Goal: Transaction & Acquisition: Book appointment/travel/reservation

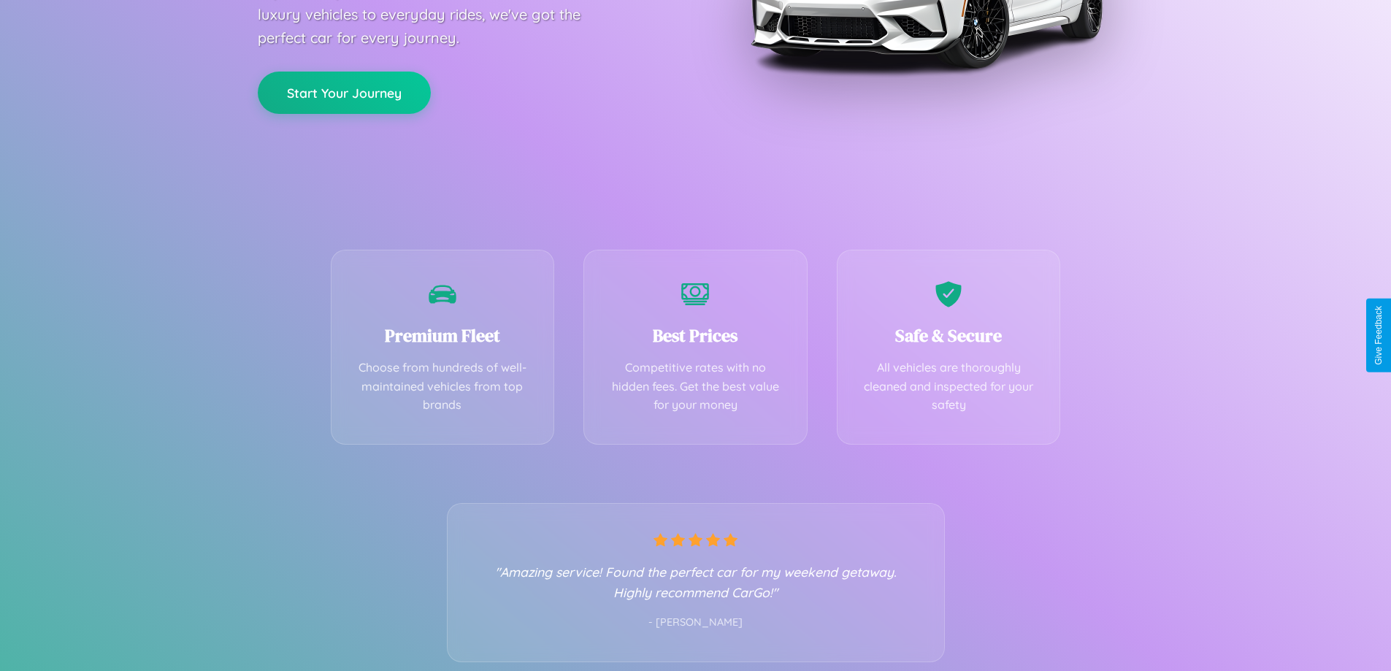
scroll to position [288, 0]
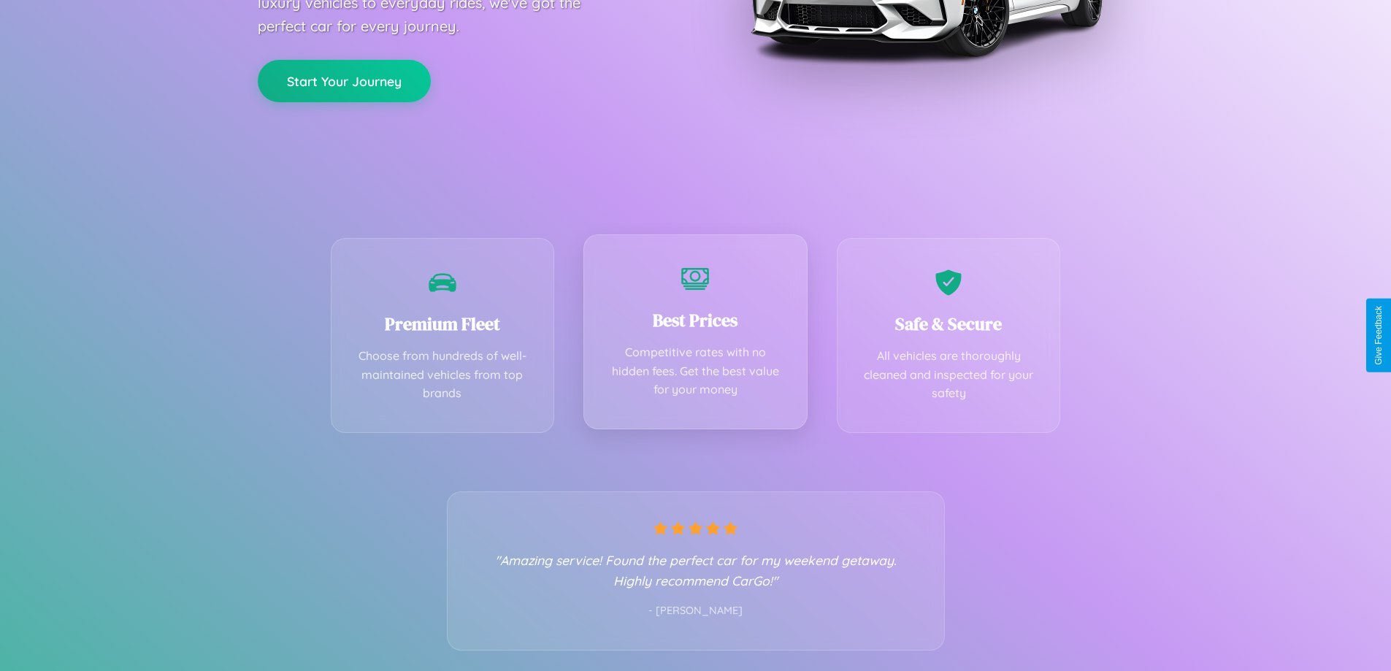
click at [695, 335] on div "Best Prices Competitive rates with no hidden fees. Get the best value for your …" at bounding box center [696, 331] width 224 height 195
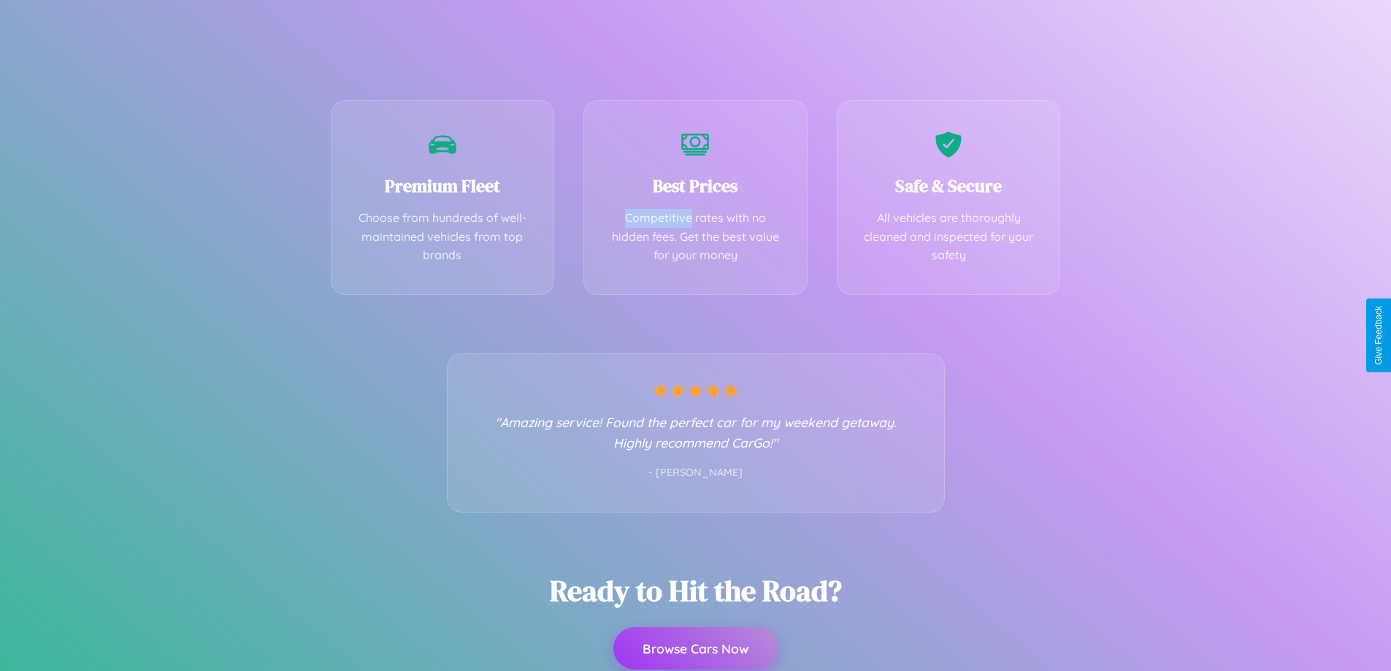
click at [695, 649] on button "Browse Cars Now" at bounding box center [696, 648] width 164 height 42
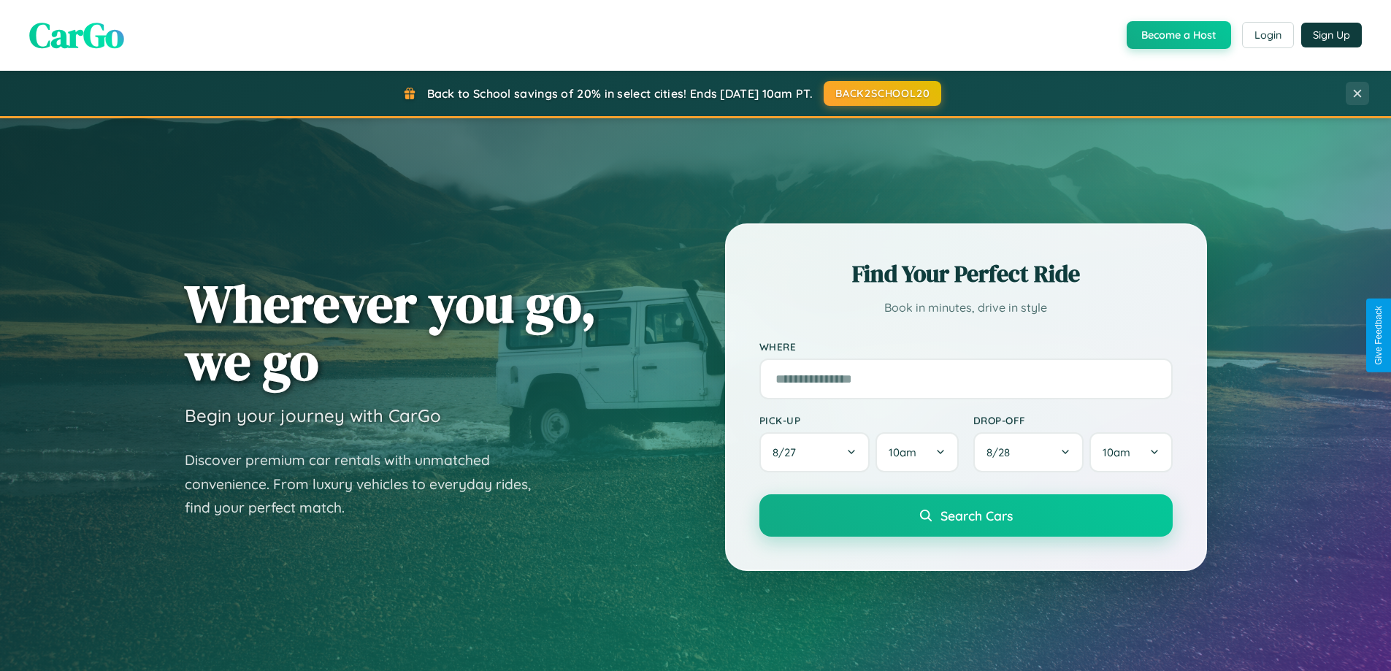
scroll to position [1005, 0]
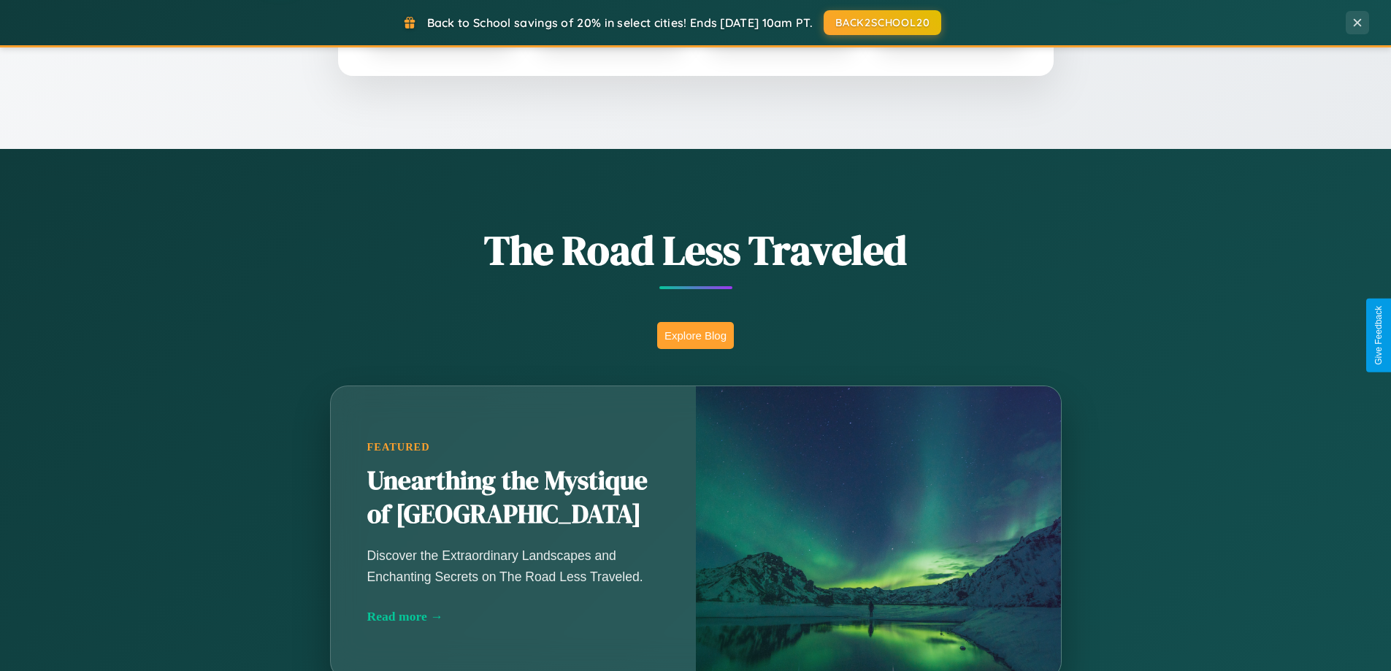
click at [695, 335] on button "Explore Blog" at bounding box center [695, 335] width 77 height 27
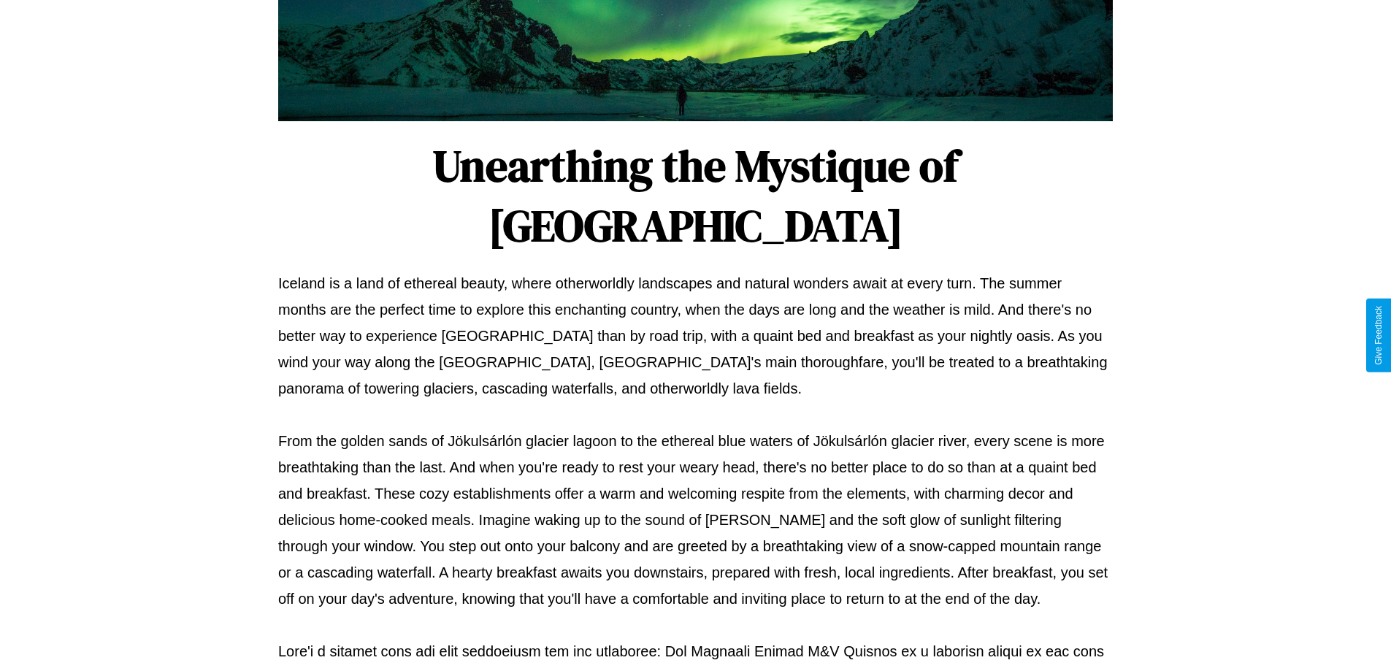
scroll to position [473, 0]
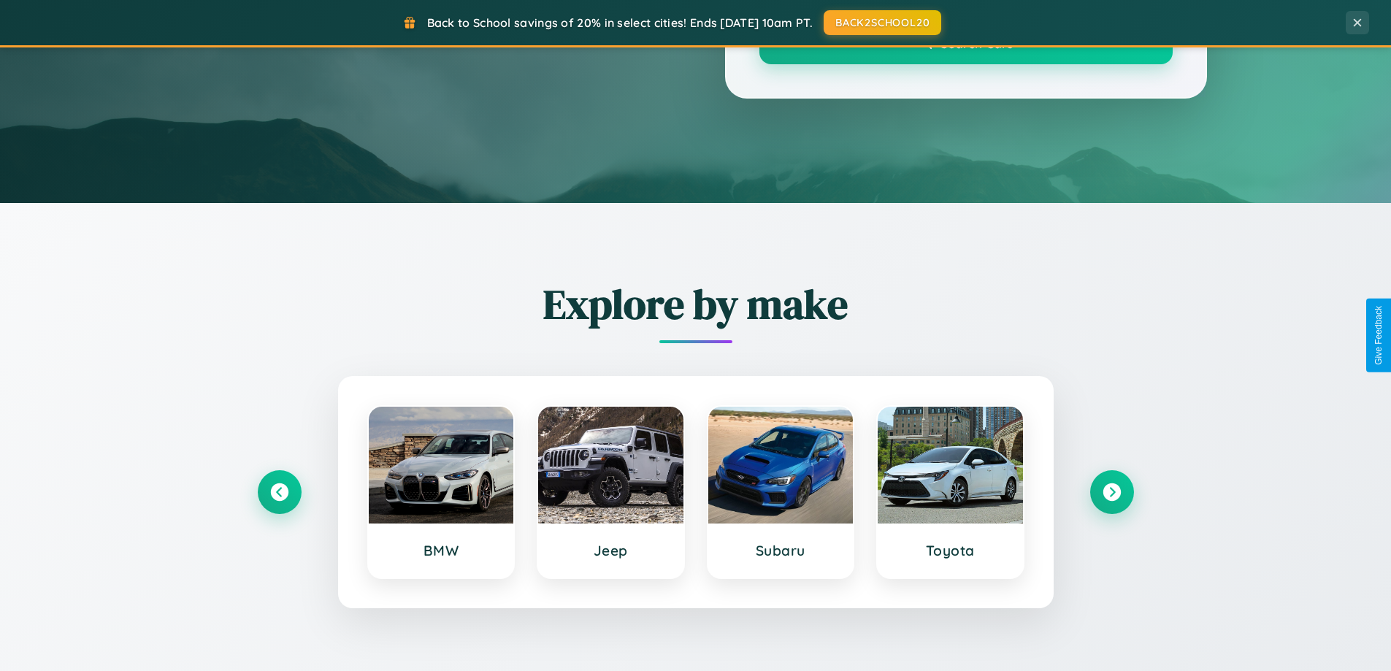
scroll to position [1005, 0]
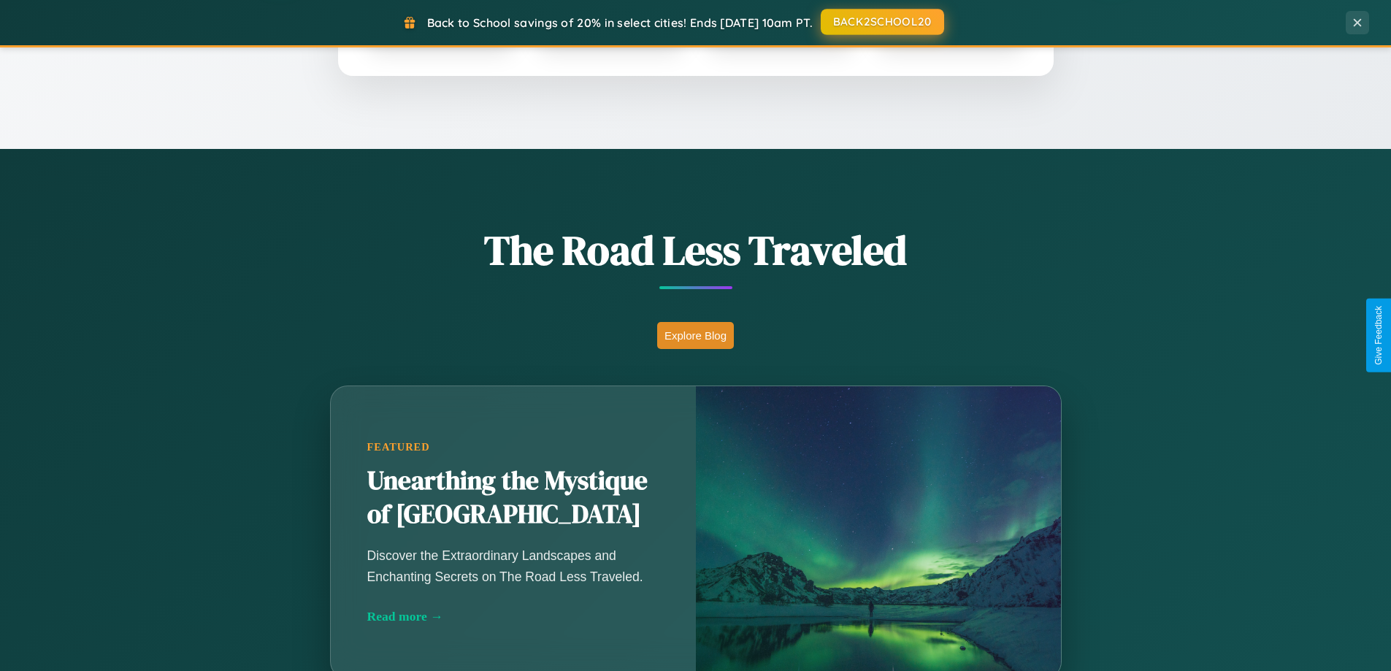
click at [882, 22] on button "BACK2SCHOOL20" at bounding box center [882, 22] width 123 height 26
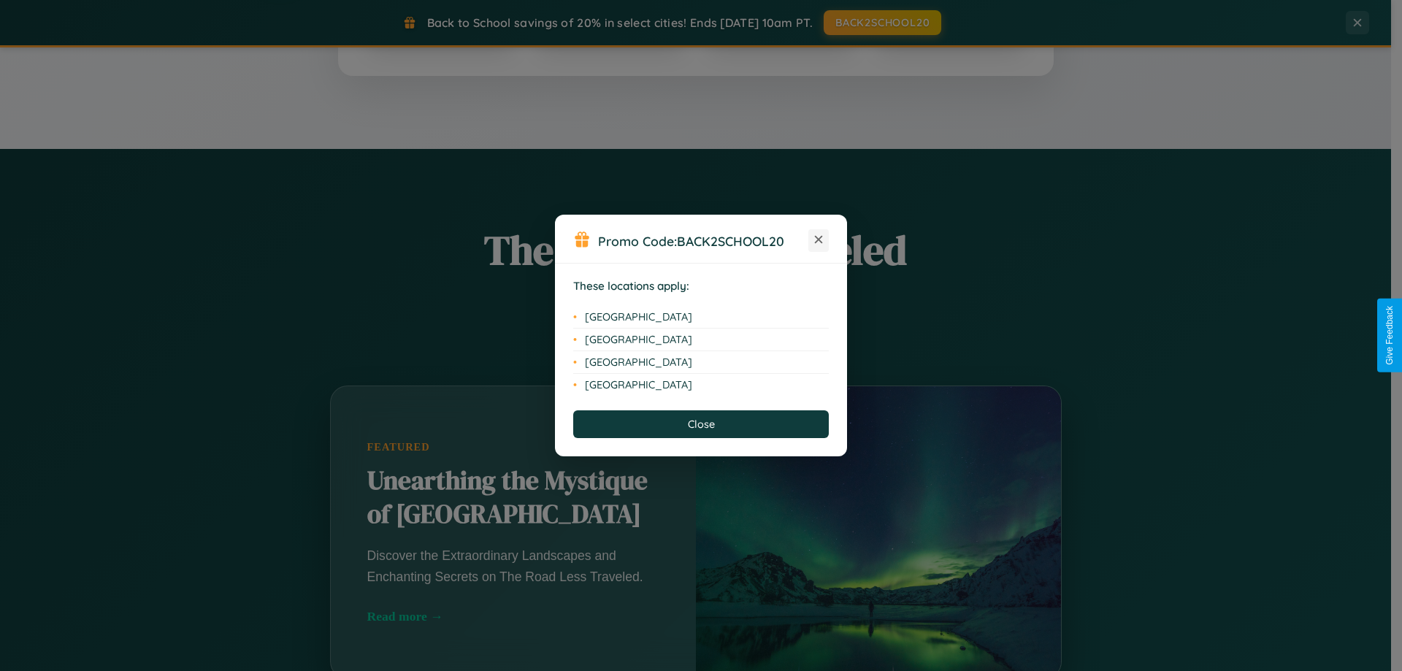
click at [819, 240] on icon at bounding box center [819, 240] width 8 height 8
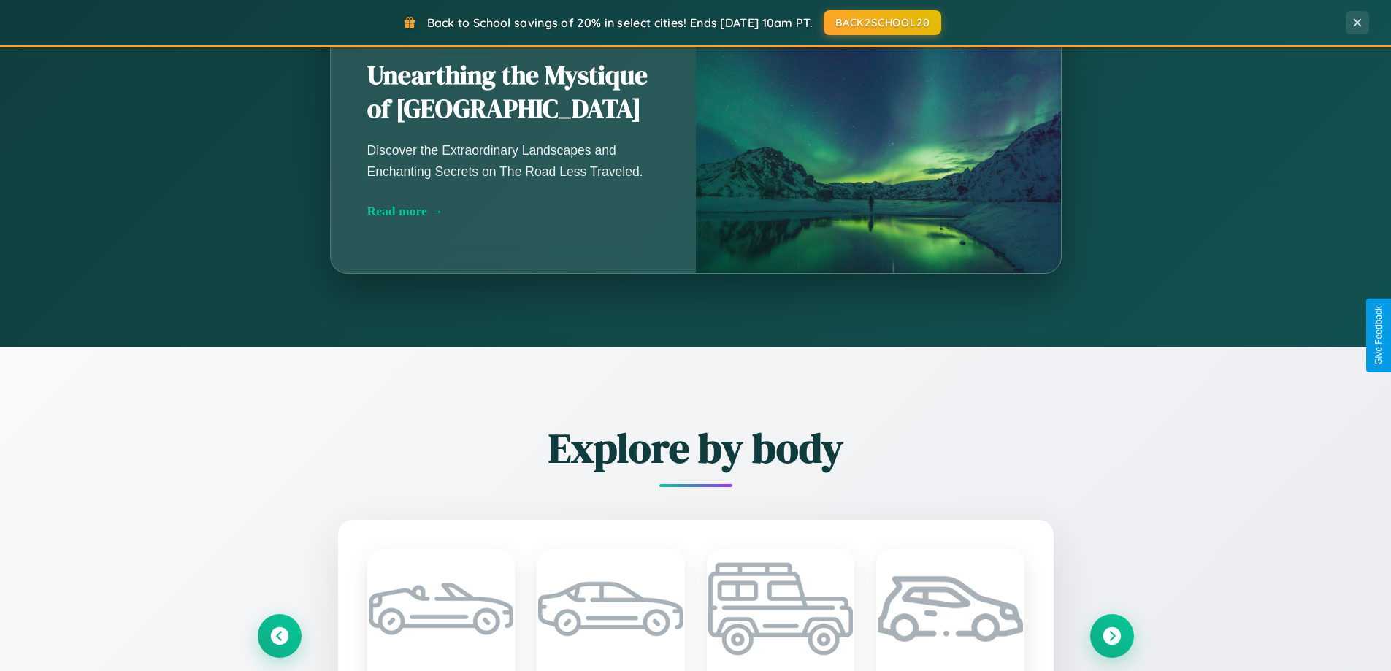
scroll to position [2347, 0]
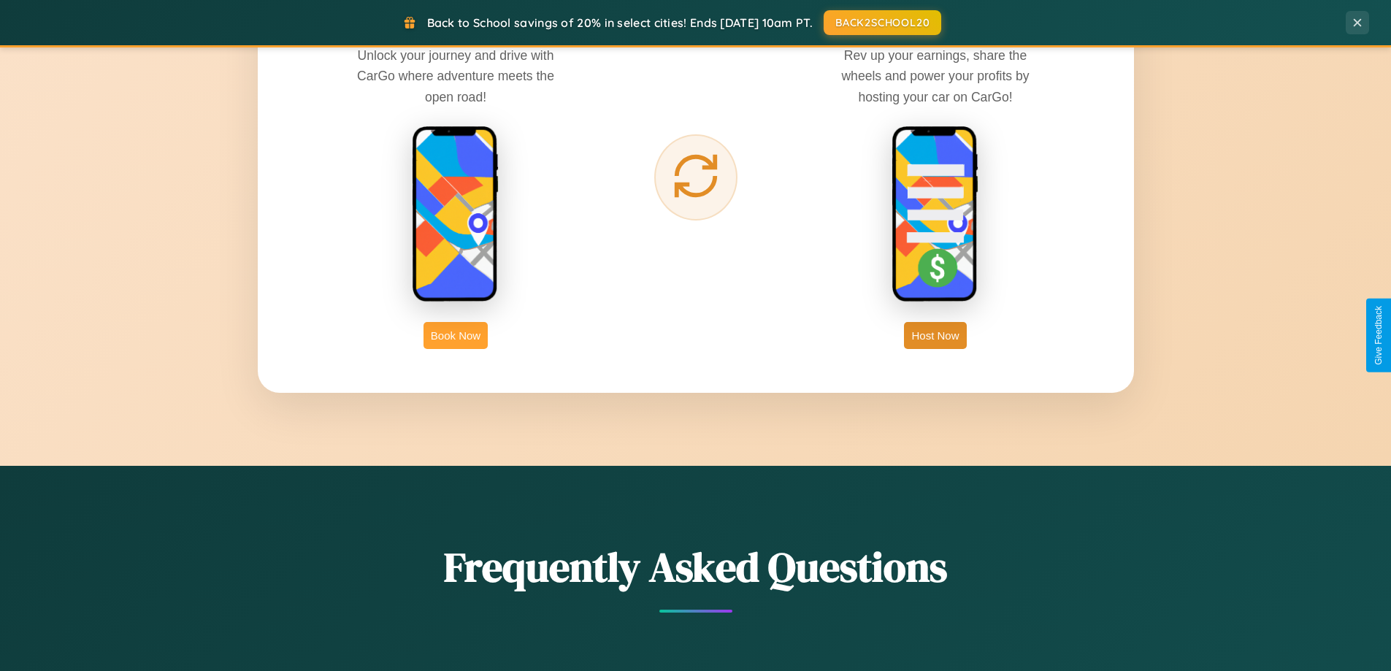
click at [456, 335] on button "Book Now" at bounding box center [456, 335] width 64 height 27
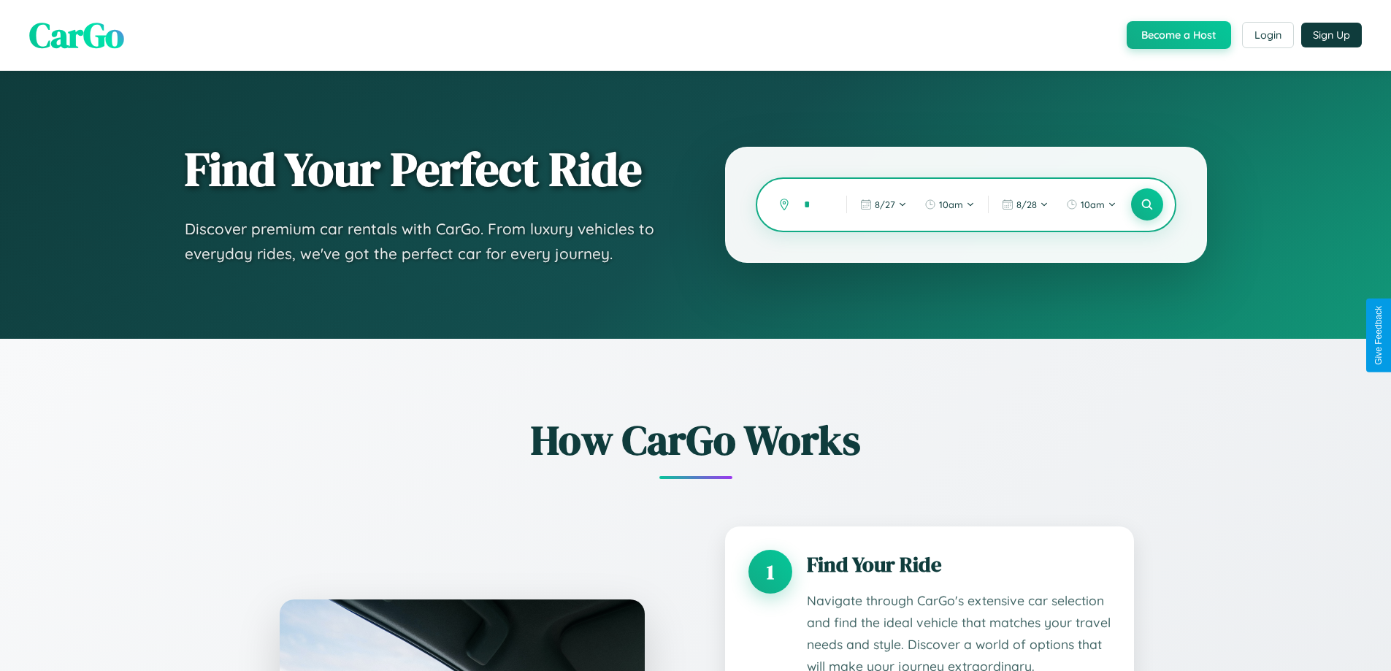
type input "**"
